Goal: Task Accomplishment & Management: Use online tool/utility

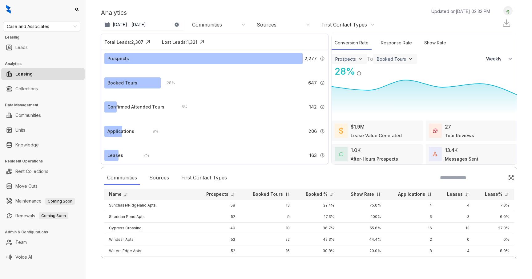
select select "******"
click at [48, 172] on link "Rent Collections" at bounding box center [31, 171] width 33 height 12
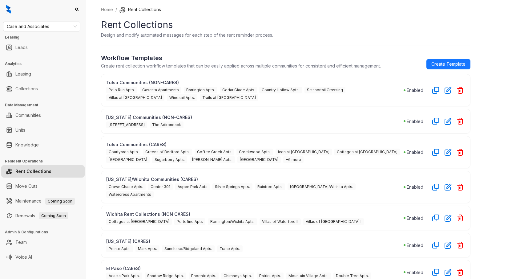
click at [365, 117] on p "[US_STATE] Communities (NON-CARES)" at bounding box center [254, 117] width 297 height 6
drag, startPoint x: 164, startPoint y: 56, endPoint x: 102, endPoint y: 56, distance: 61.9
click at [102, 56] on h2 "Workflow Templates" at bounding box center [241, 57] width 280 height 9
click at [175, 89] on span "Cascata Apartments" at bounding box center [161, 89] width 42 height 7
click at [445, 92] on icon "button" at bounding box center [447, 89] width 7 height 7
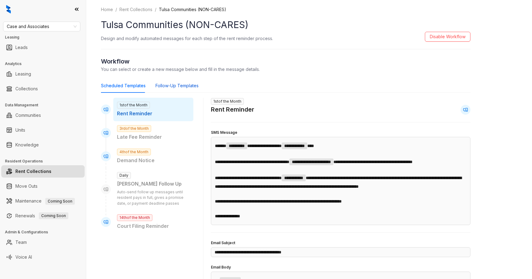
click at [193, 87] on div "Follow-Up Templates" at bounding box center [176, 85] width 43 height 7
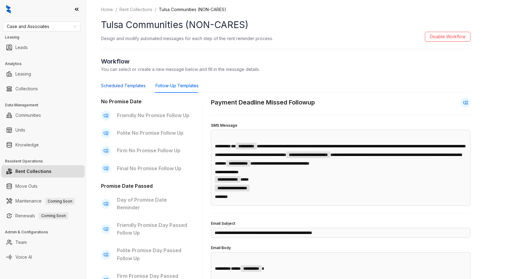
click at [141, 87] on div "Scheduled Templates" at bounding box center [123, 85] width 45 height 7
type input "**********"
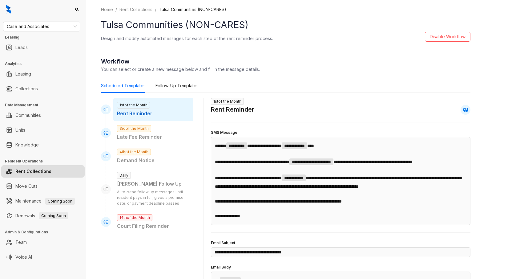
click at [144, 9] on link "Rent Collections" at bounding box center [135, 9] width 35 height 7
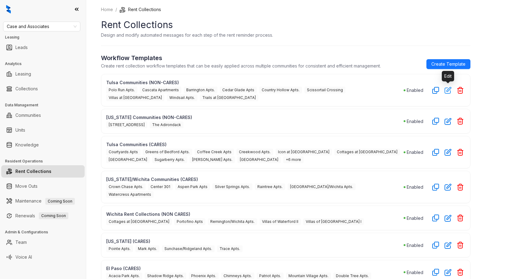
click at [448, 91] on icon "button" at bounding box center [447, 89] width 7 height 7
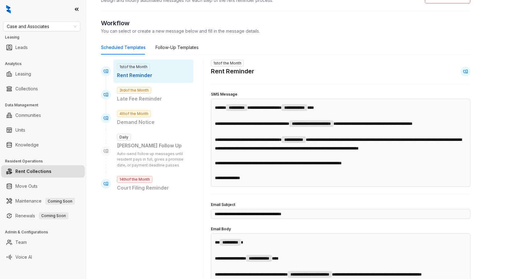
scroll to position [36, 0]
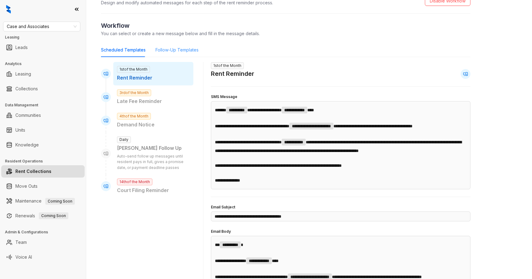
click at [175, 53] on div "Follow-Up Templates" at bounding box center [176, 50] width 43 height 14
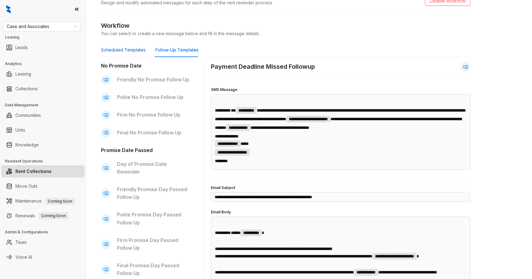
click at [133, 52] on div "Scheduled Templates" at bounding box center [123, 49] width 45 height 7
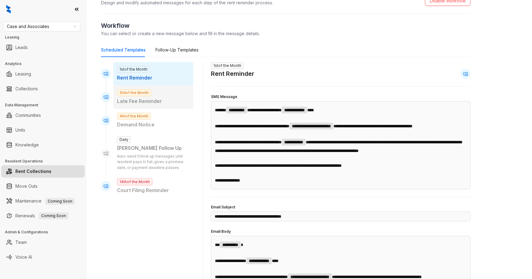
click at [141, 98] on p "Late Fee Reminder" at bounding box center [153, 101] width 73 height 8
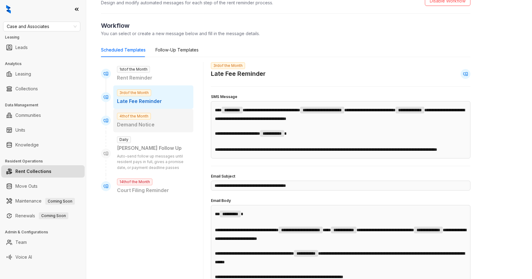
click at [143, 119] on div "4th of the Month Demand Notice" at bounding box center [153, 120] width 80 height 23
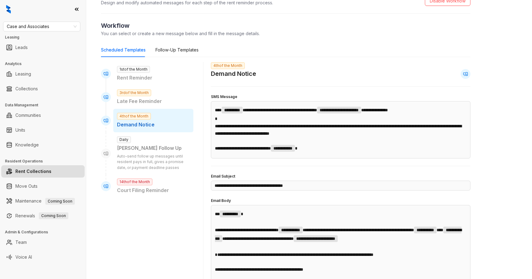
scroll to position [52, 0]
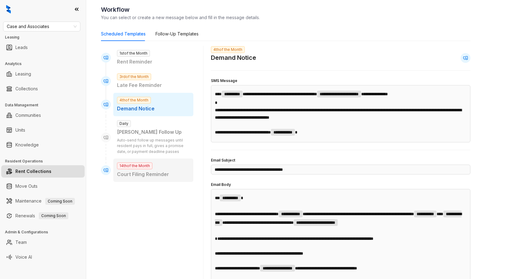
click at [147, 169] on div "14th of the Month Court Filing Reminder" at bounding box center [153, 169] width 80 height 23
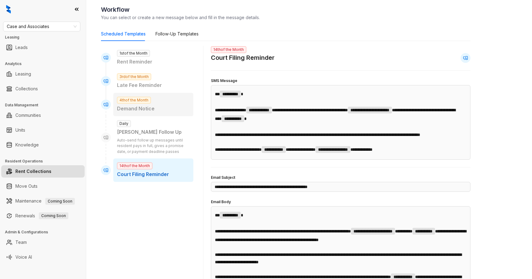
click at [151, 109] on p "Demand Notice" at bounding box center [153, 109] width 73 height 8
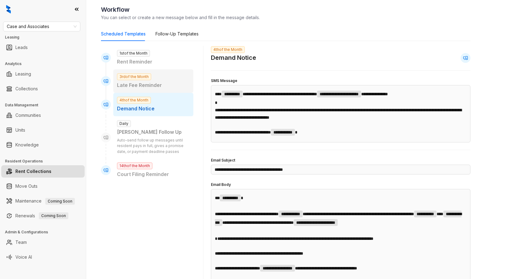
click at [154, 79] on div "3rd of the Month Late Fee Reminder" at bounding box center [153, 80] width 80 height 23
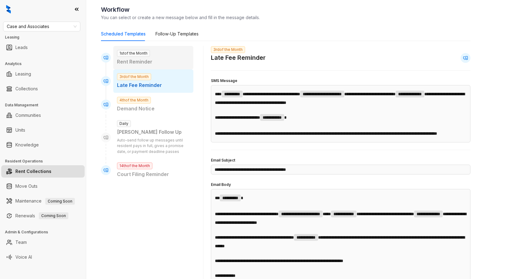
click at [152, 63] on p "Rent Reminder" at bounding box center [153, 62] width 73 height 8
type input "**********"
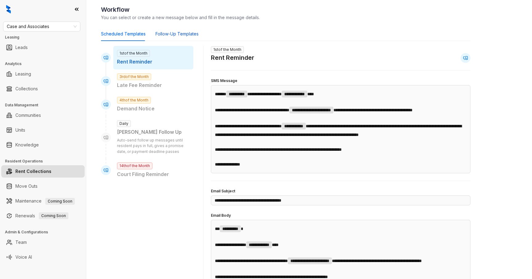
click at [183, 35] on div "Follow-Up Templates" at bounding box center [176, 33] width 43 height 7
type input "**********"
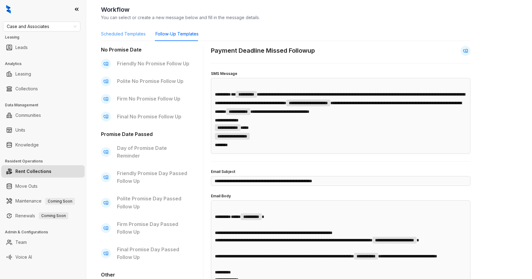
click at [131, 38] on div "Scheduled Templates" at bounding box center [123, 34] width 45 height 14
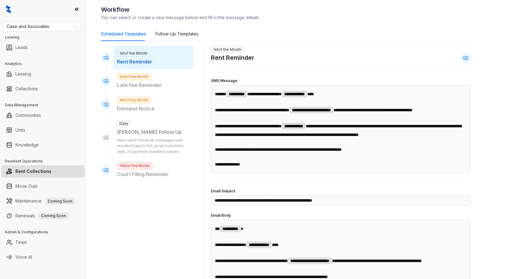
type input "**********"
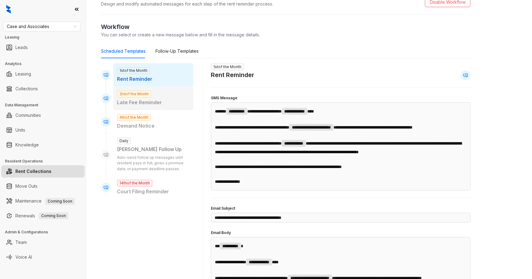
scroll to position [0, 0]
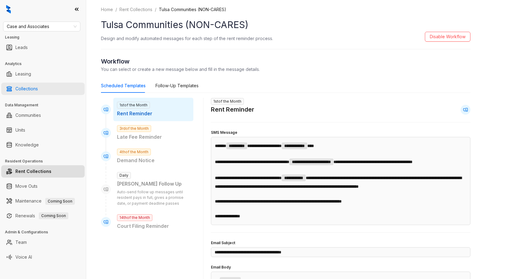
click at [38, 90] on link "Collections" at bounding box center [26, 88] width 22 height 12
click at [37, 88] on link "Collections" at bounding box center [26, 88] width 22 height 12
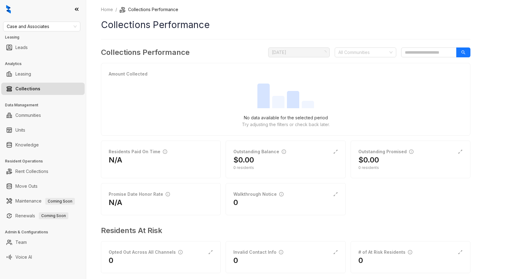
scroll to position [9, 0]
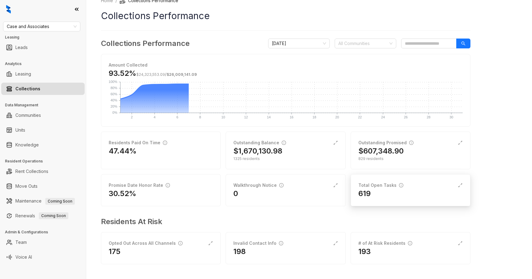
click at [390, 192] on div "619" at bounding box center [410, 193] width 104 height 10
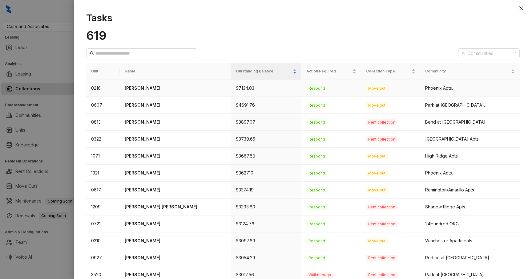
click at [151, 89] on p "[PERSON_NAME]" at bounding box center [175, 88] width 101 height 7
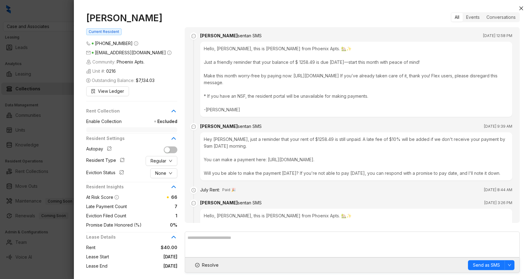
scroll to position [1559, 0]
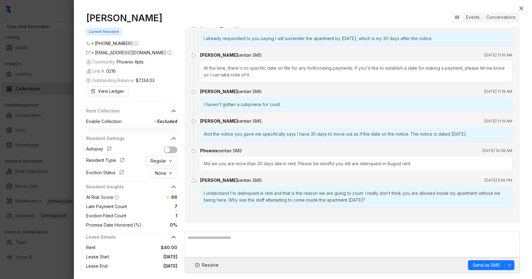
click at [269, 196] on div "I understand I'm delinquent in rent and that is the reason we are going to cour…" at bounding box center [356, 196] width 312 height 21
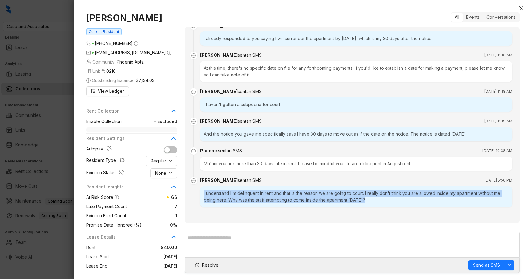
click at [269, 196] on div "I understand I'm delinquent in rent and that is the reason we are going to cour…" at bounding box center [356, 196] width 312 height 21
click at [261, 196] on div "I understand I'm delinquent in rent and that is the reason we are going to cour…" at bounding box center [356, 196] width 312 height 21
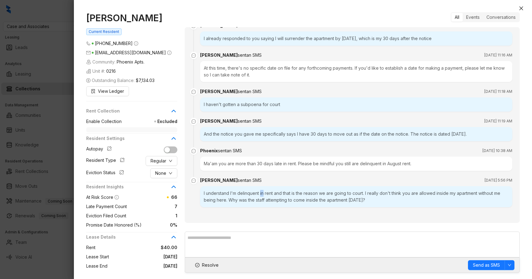
click at [261, 196] on div "I understand I'm delinquent in rent and that is the reason we are going to cour…" at bounding box center [356, 196] width 312 height 21
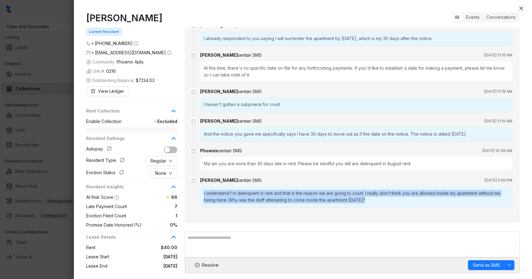
click at [261, 196] on div "I understand I'm delinquent in rent and that is the reason we are going to cour…" at bounding box center [356, 196] width 312 height 21
click at [256, 197] on div "I understand I'm delinquent in rent and that is the reason we are going to cour…" at bounding box center [356, 196] width 312 height 21
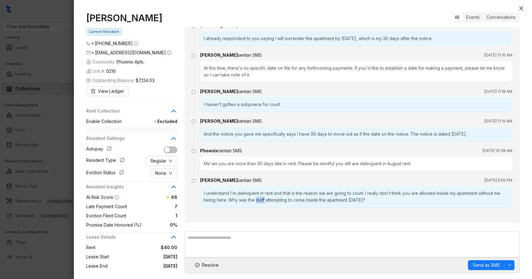
click at [256, 197] on div "I understand I'm delinquent in rent and that is the reason we are going to cour…" at bounding box center [356, 196] width 312 height 21
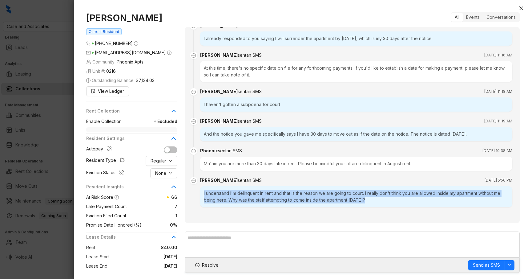
click at [256, 197] on div "I understand I'm delinquent in rent and that is the reason we are going to cour…" at bounding box center [356, 196] width 312 height 21
click at [269, 197] on div "I understand I'm delinquent in rent and that is the reason we are going to cour…" at bounding box center [356, 196] width 312 height 21
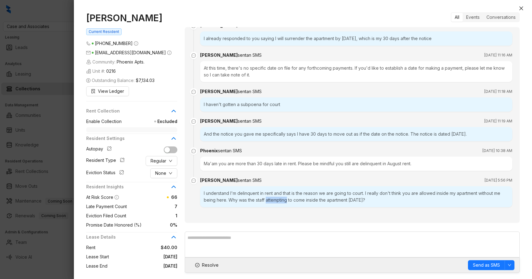
click at [269, 197] on div "I understand I'm delinquent in rent and that is the reason we are going to cour…" at bounding box center [356, 196] width 312 height 21
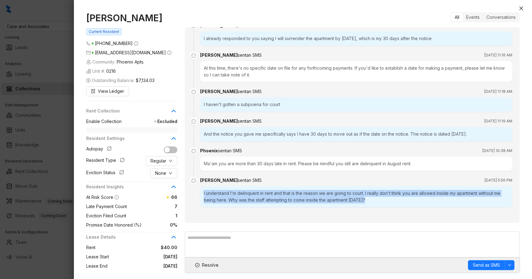
click at [269, 197] on div "I understand I'm delinquent in rent and that is the reason we are going to cour…" at bounding box center [356, 196] width 312 height 21
click at [268, 197] on div "I understand I'm delinquent in rent and that is the reason we are going to cour…" at bounding box center [356, 196] width 312 height 21
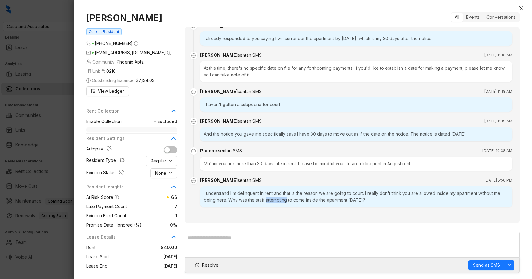
click at [268, 197] on div "I understand I'm delinquent in rent and that is the reason we are going to cour…" at bounding box center [356, 196] width 312 height 21
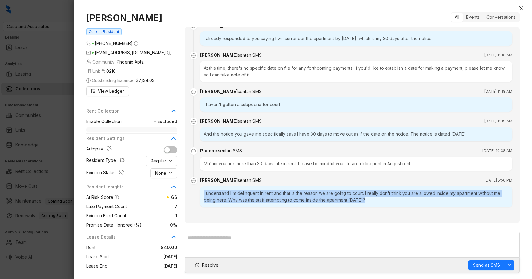
click at [268, 197] on div "I understand I'm delinquent in rent and that is the reason we are going to cour…" at bounding box center [356, 196] width 312 height 21
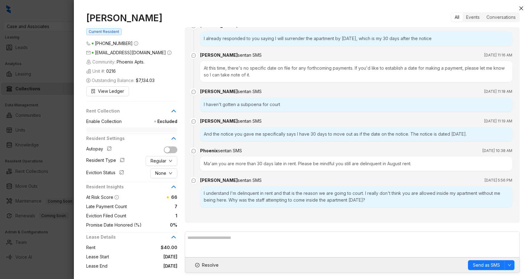
click at [280, 197] on div "I understand I'm delinquent in rent and that is the reason we are going to cour…" at bounding box center [356, 196] width 312 height 21
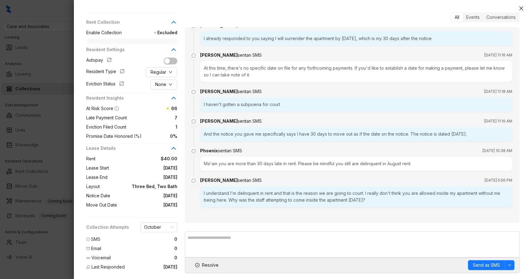
scroll to position [0, 0]
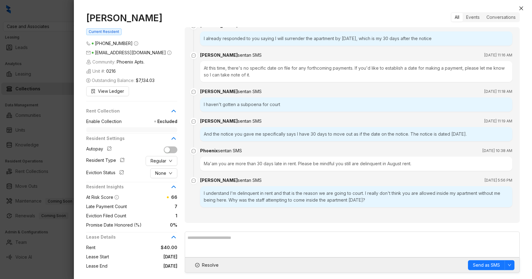
click at [58, 171] on div at bounding box center [266, 139] width 532 height 279
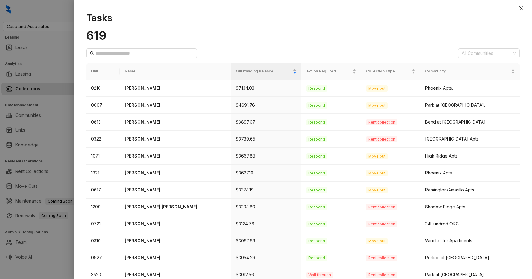
scroll to position [160, 0]
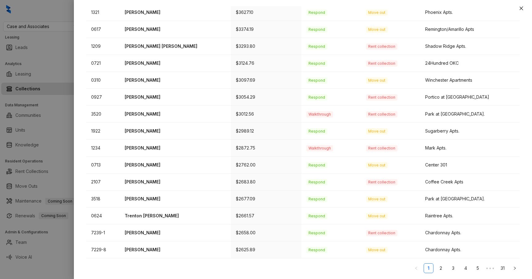
click at [67, 122] on div at bounding box center [266, 139] width 532 height 279
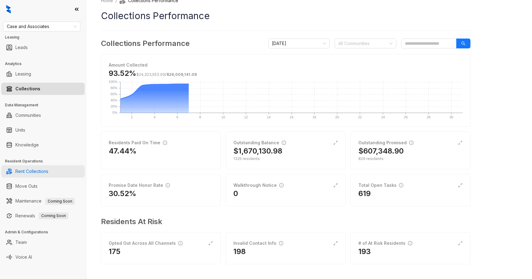
click at [43, 170] on link "Rent Collections" at bounding box center [31, 171] width 33 height 12
